Goal: Task Accomplishment & Management: Complete application form

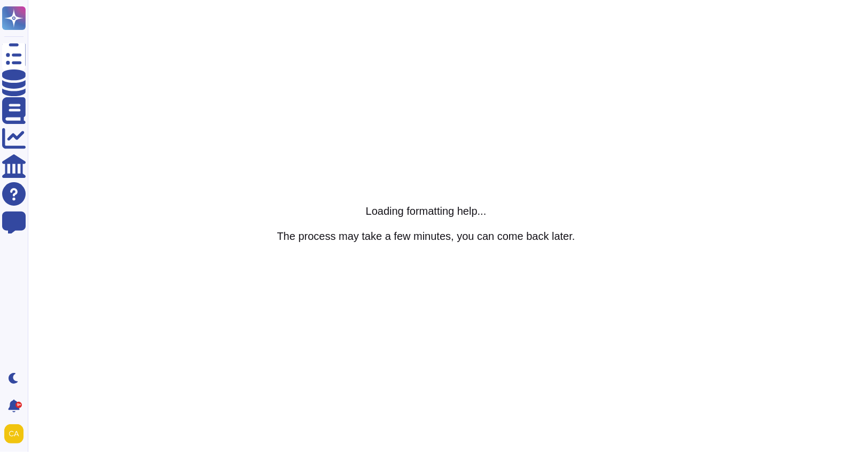
click at [570, 237] on h5 "The process may take a few minutes, you can come back later." at bounding box center [426, 236] width 298 height 13
click at [498, 0] on html "Questionnaires Knowledge Base Documents Analytics CAIQ / SIG Help Center Feedba…" at bounding box center [426, 0] width 852 height 0
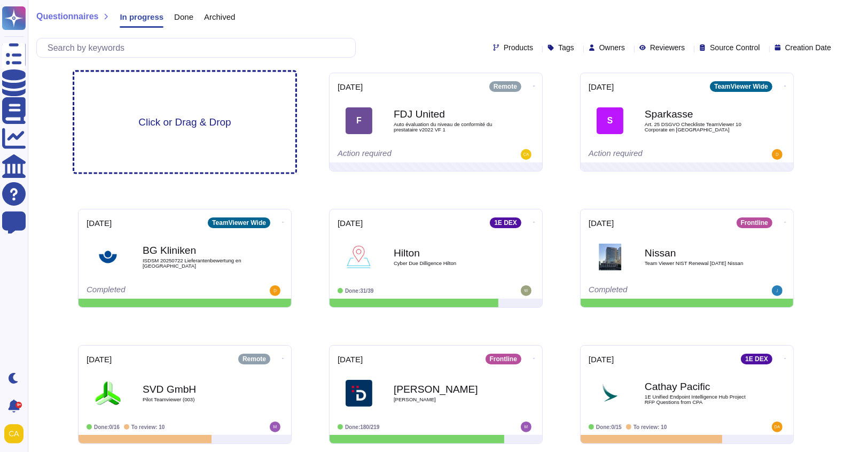
click at [202, 126] on span "Click or Drag & Drop" at bounding box center [184, 122] width 92 height 10
click at [178, 130] on div "Click or Drag & Drop" at bounding box center [184, 122] width 221 height 100
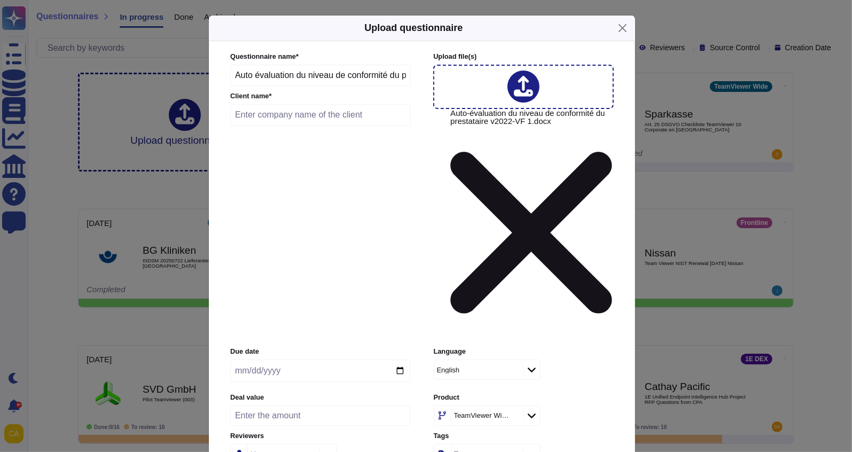
click at [358, 126] on input "text" at bounding box center [320, 114] width 181 height 21
type input "F"
click at [307, 347] on div "Due date" at bounding box center [320, 367] width 180 height 41
click at [332, 360] on input "date" at bounding box center [320, 371] width 180 height 22
click at [399, 360] on input "date" at bounding box center [320, 371] width 180 height 22
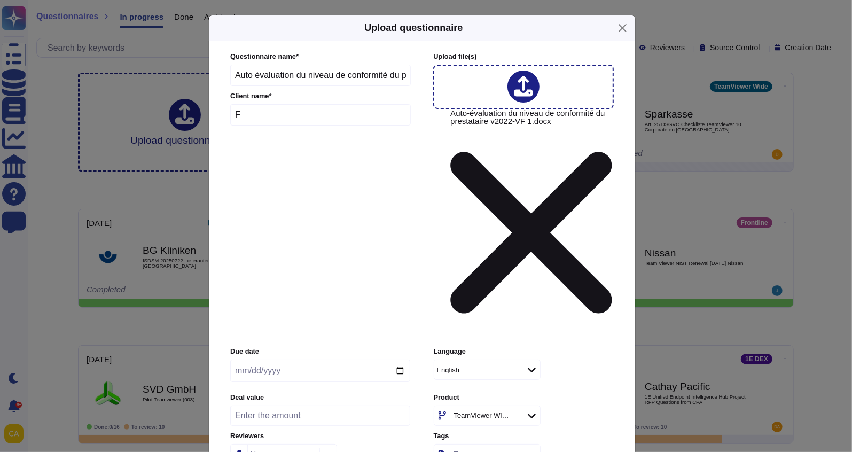
click at [354, 360] on input "date" at bounding box center [320, 371] width 180 height 22
click at [249, 360] on input "date" at bounding box center [320, 371] width 180 height 22
click at [242, 360] on input "date" at bounding box center [320, 371] width 180 height 22
click at [410, 360] on input "date" at bounding box center [320, 371] width 180 height 22
click at [395, 360] on input "date" at bounding box center [320, 371] width 180 height 22
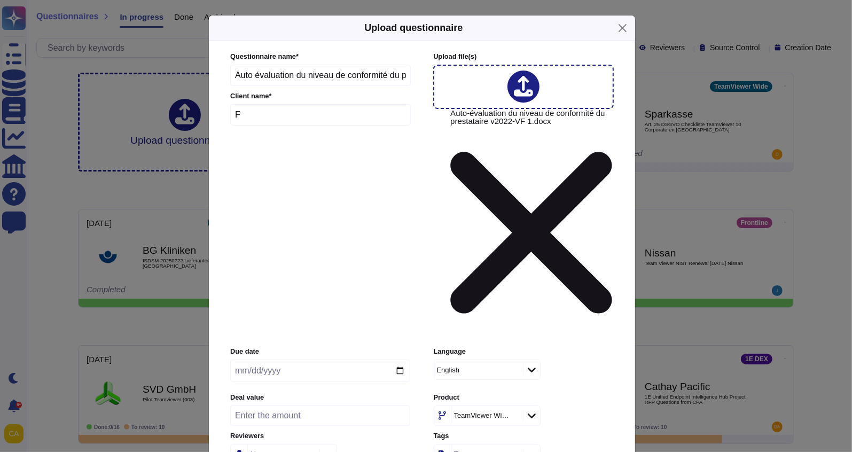
type input "2025-09-17"
click at [281, 405] on input "number" at bounding box center [320, 415] width 180 height 20
type input "30500"
click at [287, 126] on input "F" at bounding box center [320, 114] width 181 height 21
click at [286, 131] on div "Questionnaire name * Auto évaluation du niveau de conformité du prestataire v…" at bounding box center [320, 91] width 181 height 79
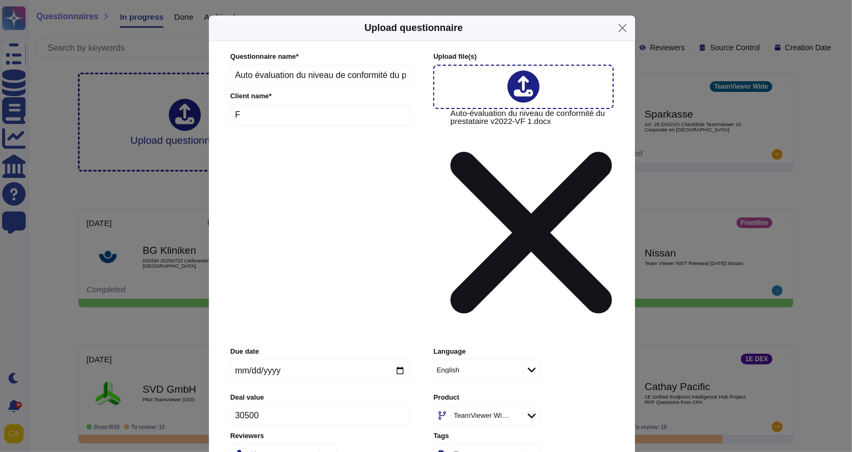
click at [273, 126] on input "F" at bounding box center [320, 114] width 181 height 21
drag, startPoint x: 273, startPoint y: 169, endPoint x: 224, endPoint y: 168, distance: 48.6
click at [224, 168] on div "Questionnaire name * Auto évaluation du niveau de conformité du prestataire v…" at bounding box center [422, 275] width 405 height 468
type input "FDJ United"
click at [512, 416] on icon at bounding box center [512, 416] width 0 height 0
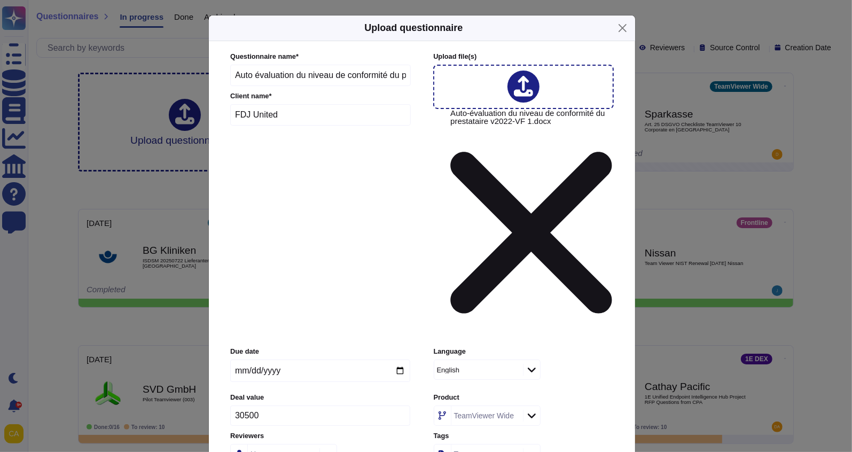
click at [527, 410] on div at bounding box center [531, 416] width 17 height 12
click at [505, 316] on div "Remote" at bounding box center [503, 313] width 111 height 10
click at [524, 364] on div at bounding box center [531, 370] width 17 height 12
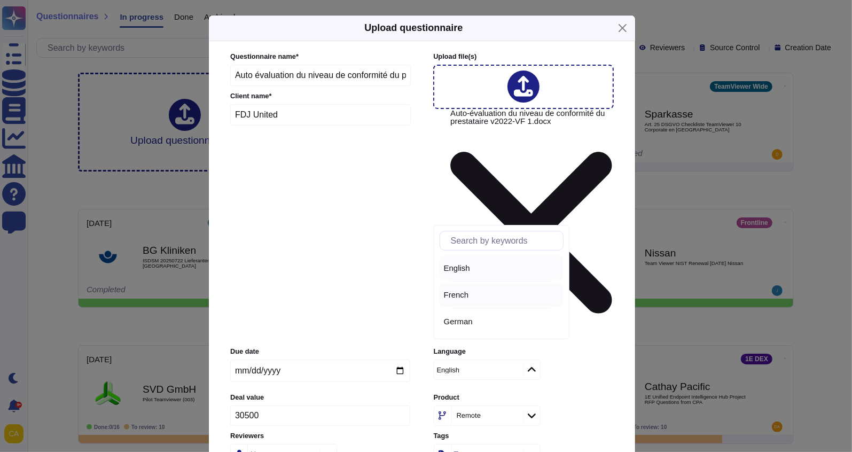
click at [484, 295] on div "French" at bounding box center [501, 295] width 115 height 10
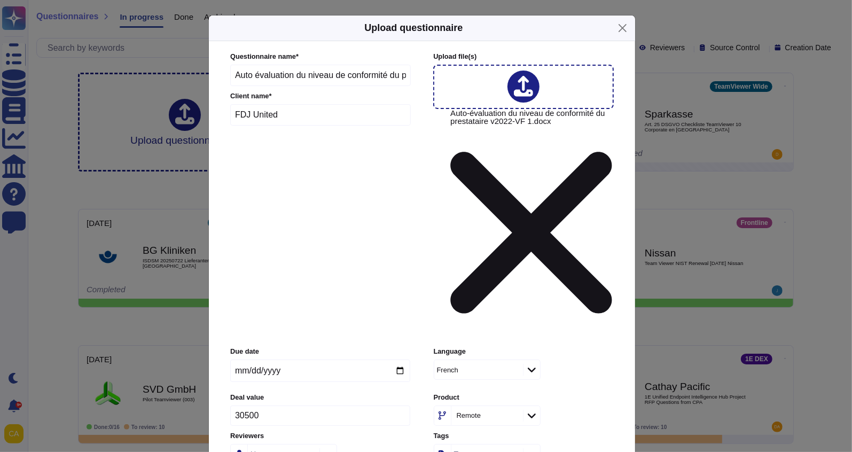
click at [594, 347] on div "Language French" at bounding box center [524, 367] width 180 height 41
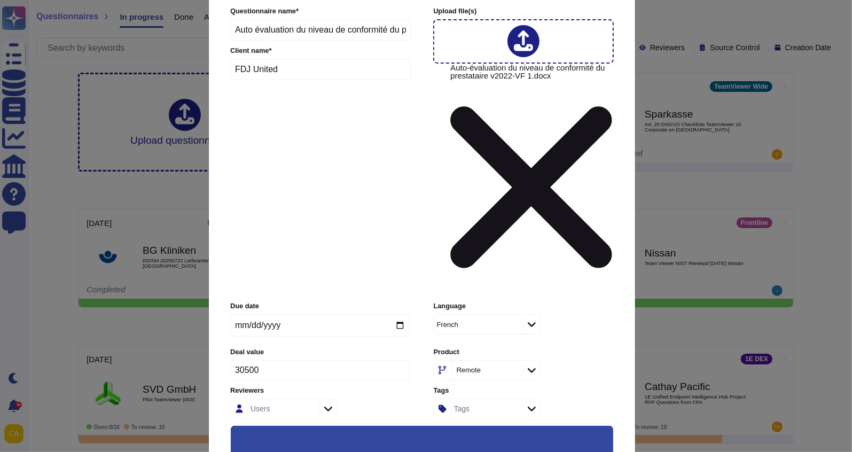
scroll to position [87, 0]
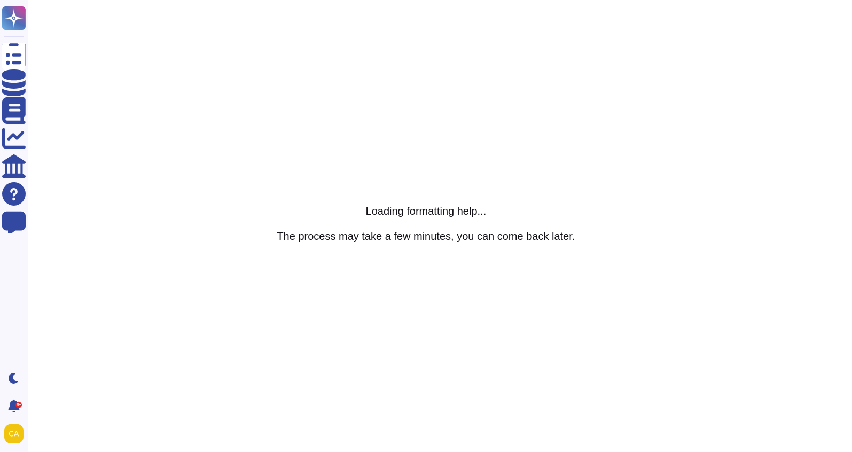
click at [589, 0] on html "Questionnaires Knowledge Base Documents Analytics CAIQ / SIG Help Center Feedba…" at bounding box center [426, 0] width 852 height 0
click at [542, 213] on h5 "Loading formatting help..." at bounding box center [426, 211] width 298 height 13
click at [424, 207] on h5 "Loading formatting help..." at bounding box center [426, 211] width 298 height 13
